Goal: Task Accomplishment & Management: Manage account settings

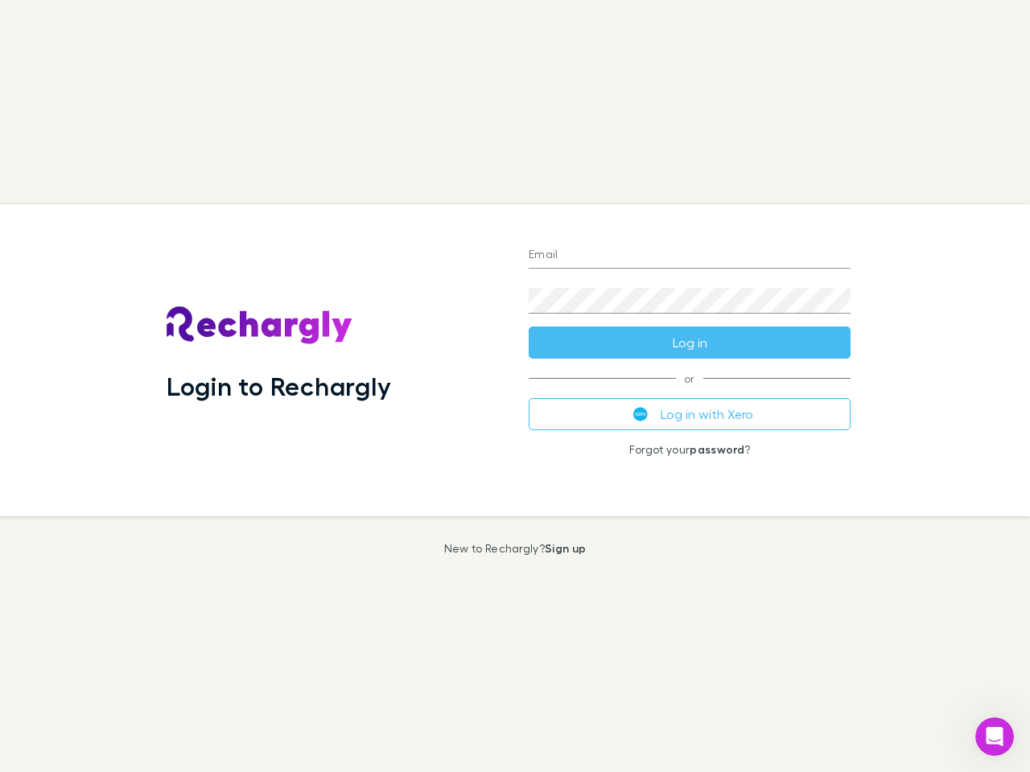
click at [515, 386] on div "Login to Rechargly" at bounding box center [335, 360] width 362 height 312
click at [690, 256] on input "Email" at bounding box center [690, 256] width 322 height 26
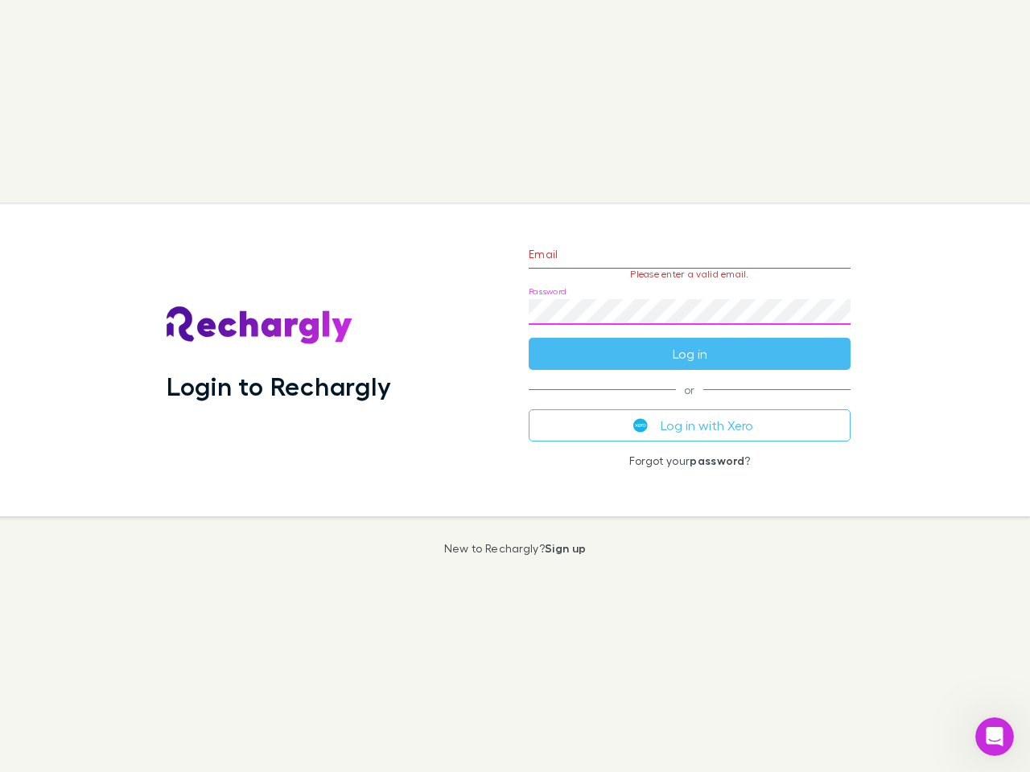
click at [690, 343] on form "Email Please enter a valid email. Password Log in" at bounding box center [690, 300] width 322 height 140
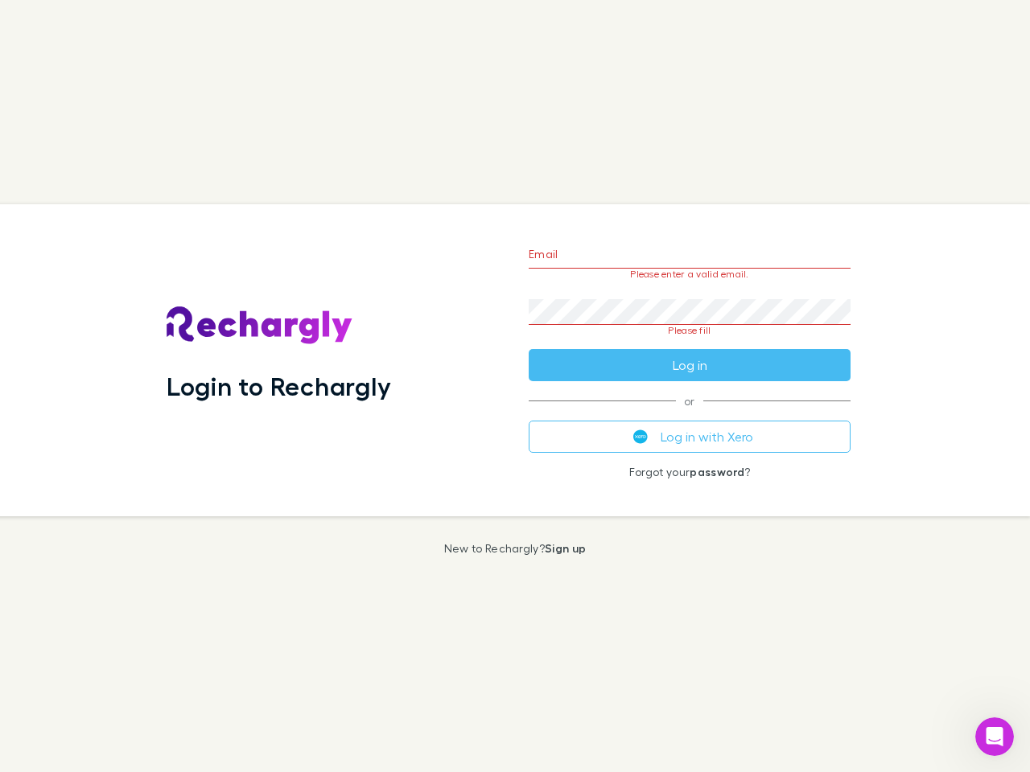
click at [690, 414] on div "Email Please enter a valid email. Password Please fill Log in or Log in with Xe…" at bounding box center [690, 360] width 348 height 312
click at [994, 737] on icon "Open Intercom Messenger" at bounding box center [995, 737] width 27 height 27
